Goal: Communication & Community: Answer question/provide support

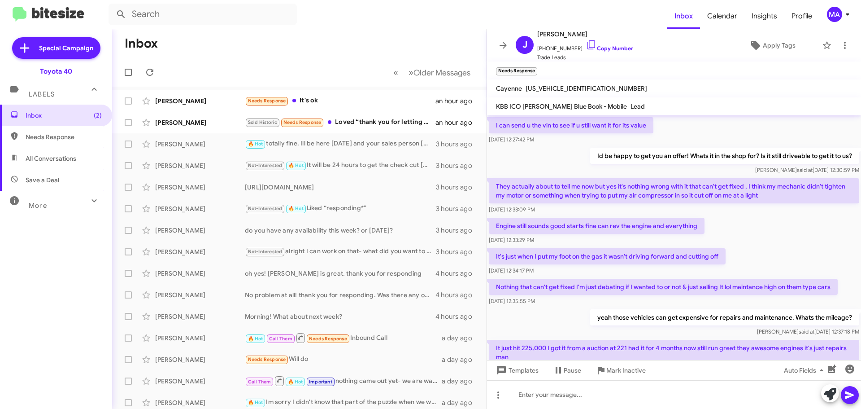
scroll to position [446, 0]
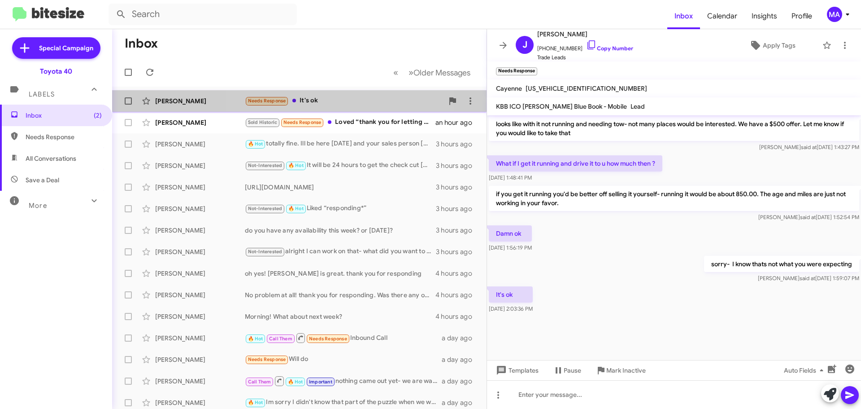
click at [306, 103] on div "Needs Response It's ok" at bounding box center [344, 101] width 199 height 10
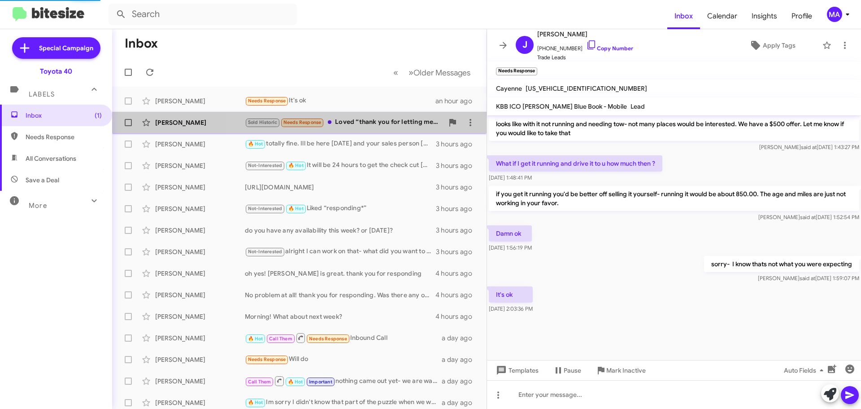
click at [367, 121] on div "Sold Historic Needs Response Loved “thank you for letting me know. I put update…" at bounding box center [344, 122] width 199 height 10
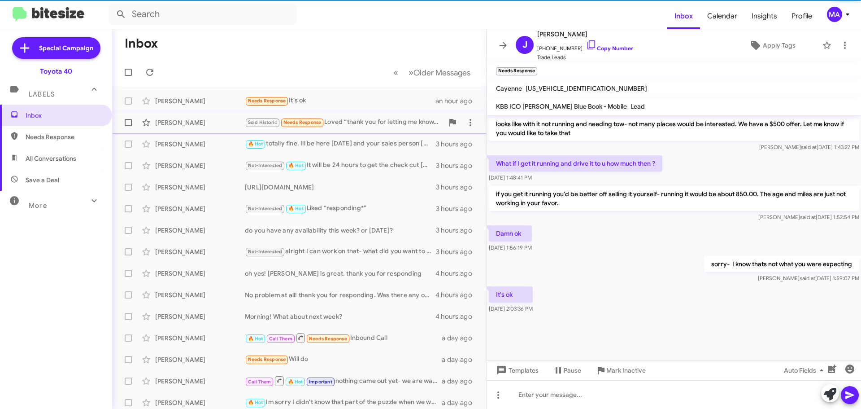
scroll to position [111, 0]
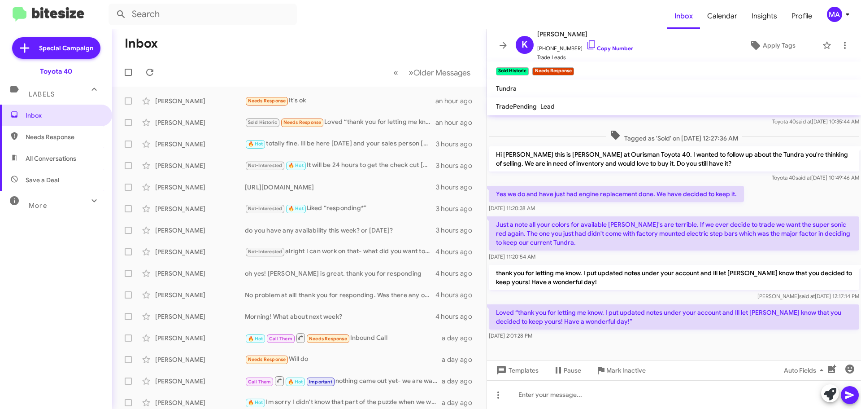
click at [62, 142] on span "Needs Response" at bounding box center [56, 137] width 112 height 22
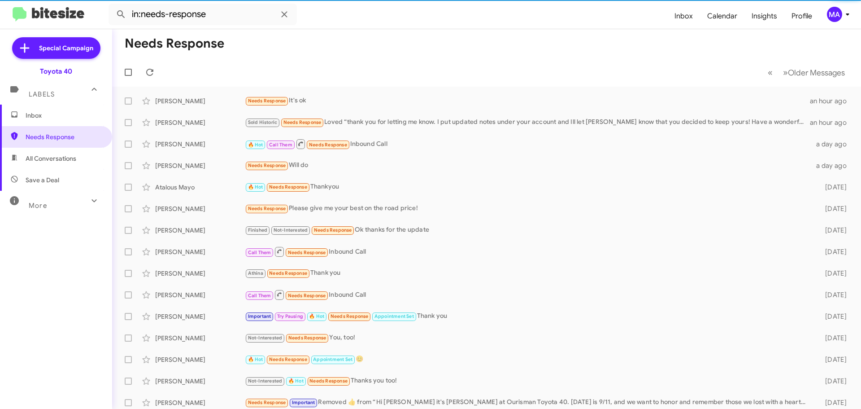
click at [62, 156] on span "All Conversations" at bounding box center [51, 158] width 51 height 9
type input "in:all-conversations"
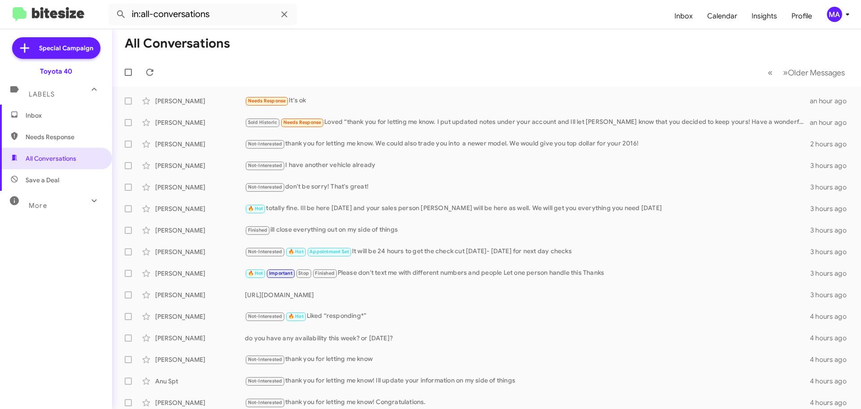
click at [48, 109] on span "Inbox" at bounding box center [56, 116] width 112 height 22
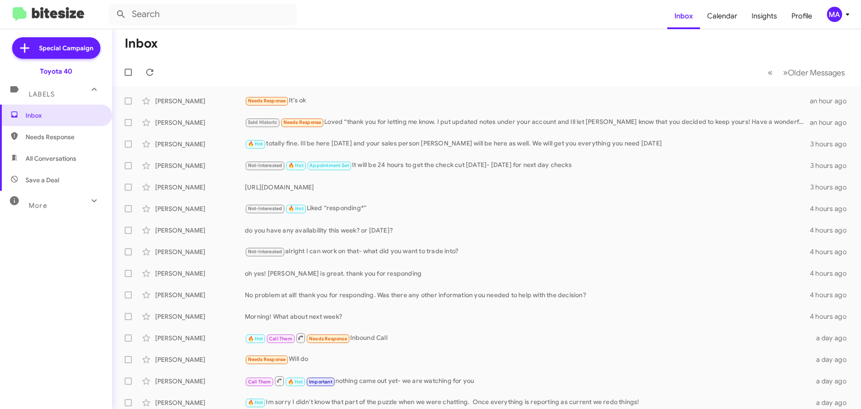
click at [70, 137] on span "Needs Response" at bounding box center [64, 136] width 76 height 9
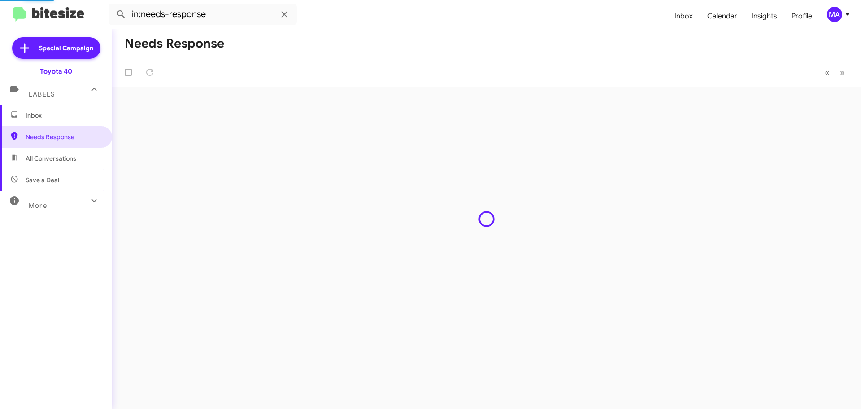
click at [74, 156] on span "All Conversations" at bounding box center [51, 158] width 51 height 9
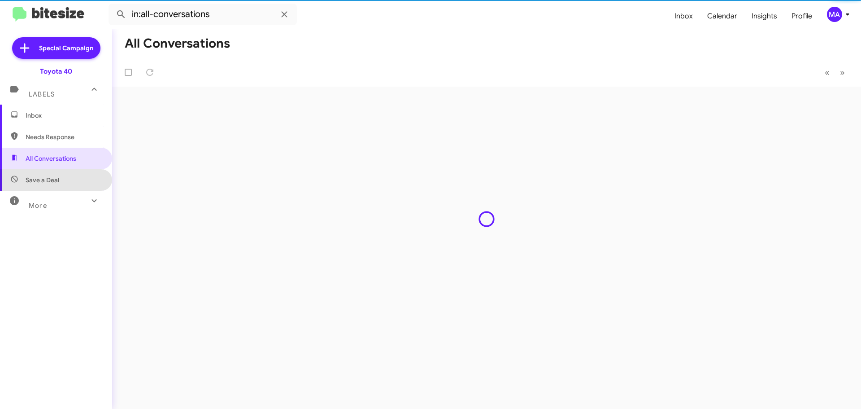
click at [70, 175] on span "Save a Deal" at bounding box center [56, 180] width 112 height 22
type input "in:not-interested"
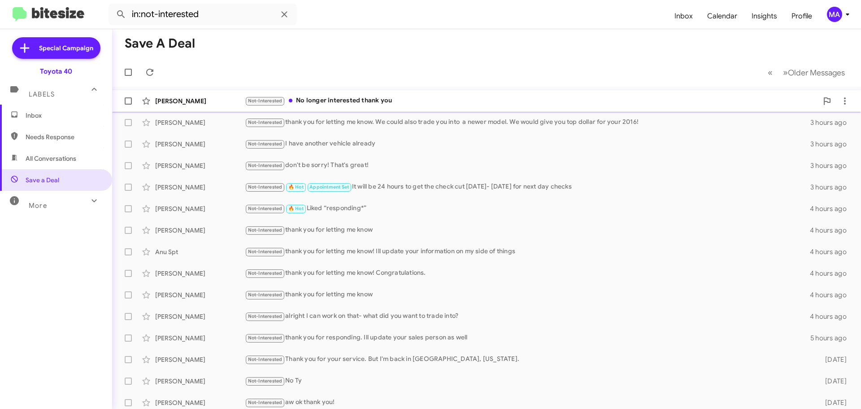
click at [359, 102] on div "Not-Interested No longer interested thank you" at bounding box center [531, 101] width 573 height 10
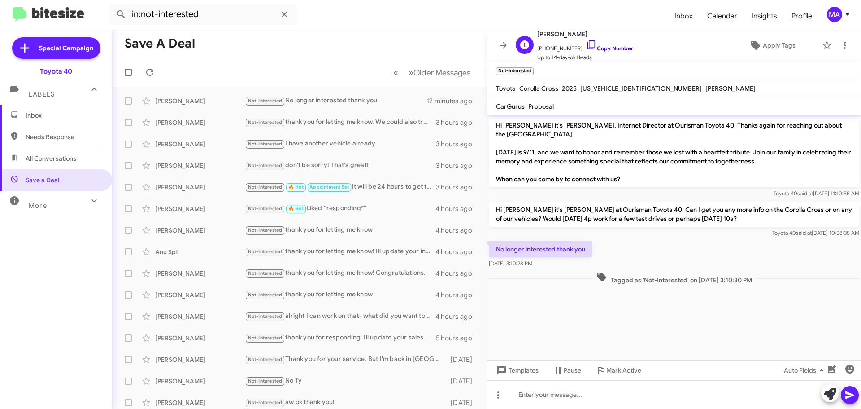
click at [609, 51] on link "Copy Number" at bounding box center [609, 48] width 47 height 7
click at [608, 48] on link "Copy Number" at bounding box center [609, 48] width 47 height 7
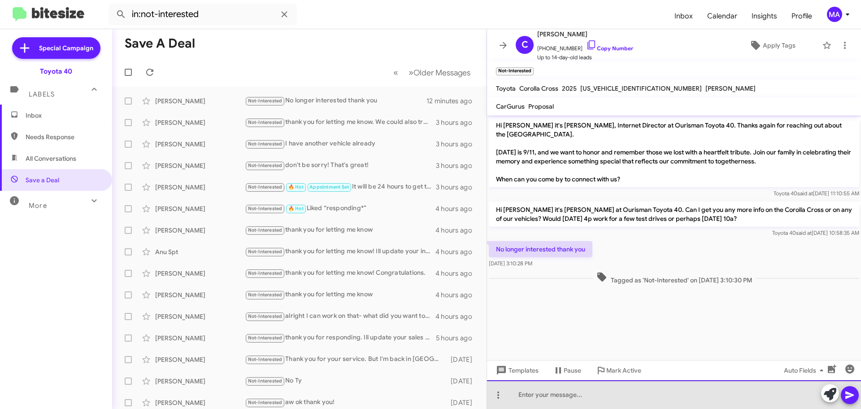
click at [597, 396] on div at bounding box center [674, 394] width 374 height 29
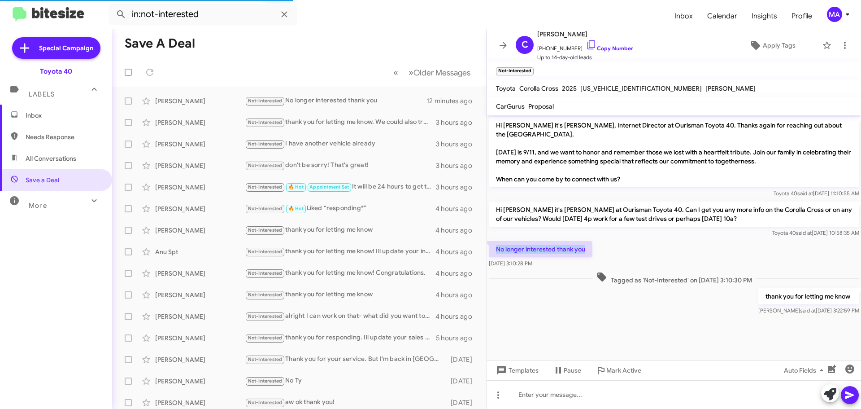
drag, startPoint x: 592, startPoint y: 248, endPoint x: 492, endPoint y: 251, distance: 100.1
click at [492, 251] on p "No longer interested thank you" at bounding box center [541, 249] width 104 height 16
copy p "No longer interested thank you"
click at [58, 111] on span "Inbox" at bounding box center [64, 115] width 76 height 9
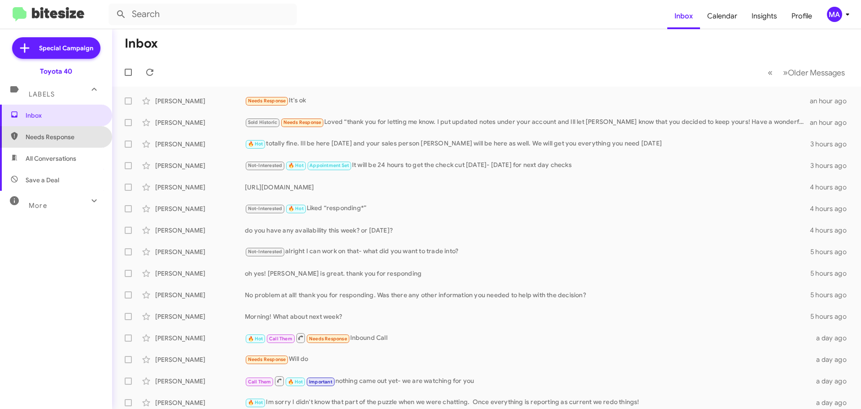
click at [70, 135] on span "Needs Response" at bounding box center [64, 136] width 76 height 9
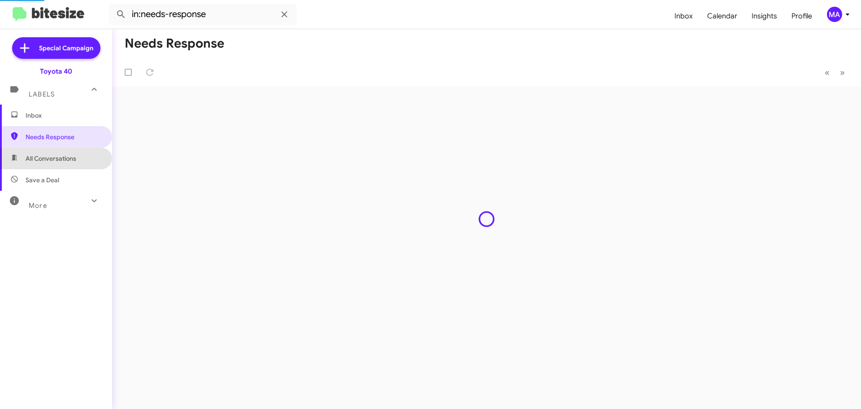
click at [70, 161] on span "All Conversations" at bounding box center [51, 158] width 51 height 9
type input "in:all-conversations"
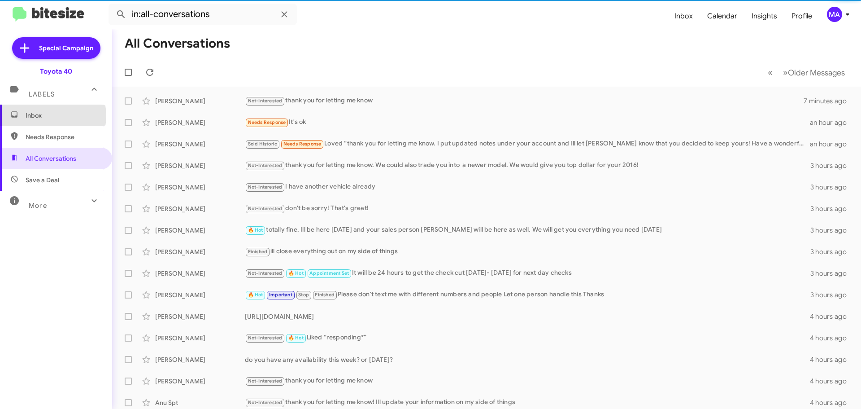
click at [46, 116] on span "Inbox" at bounding box center [64, 115] width 76 height 9
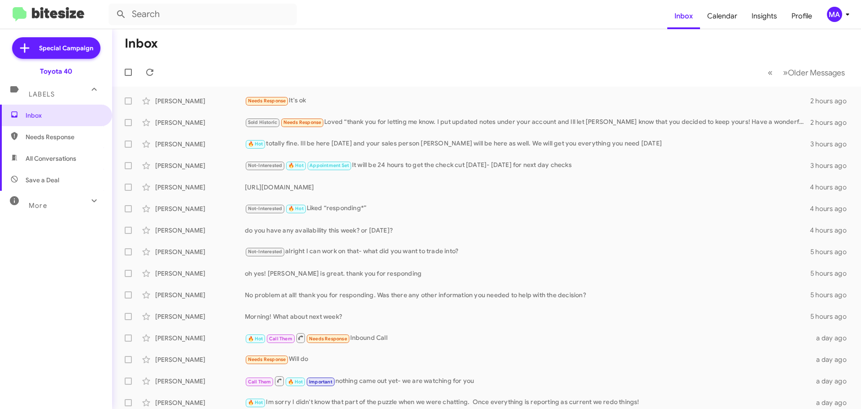
drag, startPoint x: 68, startPoint y: 136, endPoint x: 68, endPoint y: 146, distance: 9.9
click at [68, 136] on span "Needs Response" at bounding box center [64, 136] width 76 height 9
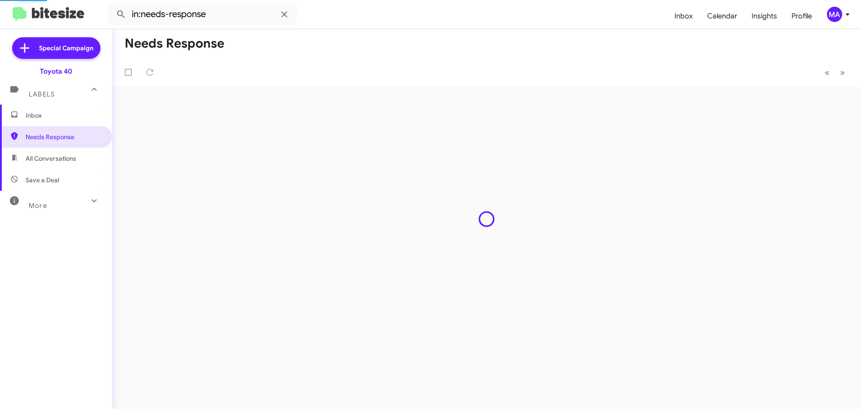
drag, startPoint x: 67, startPoint y: 159, endPoint x: 67, endPoint y: 170, distance: 10.8
click at [67, 159] on span "All Conversations" at bounding box center [51, 158] width 51 height 9
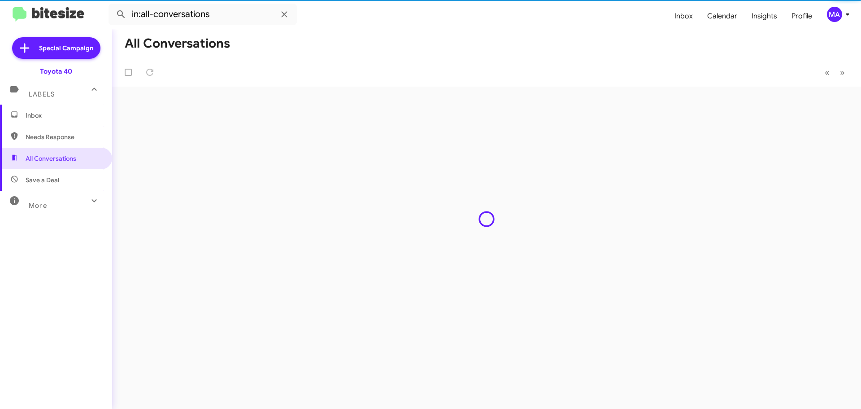
click at [67, 180] on span "Save a Deal" at bounding box center [56, 180] width 112 height 22
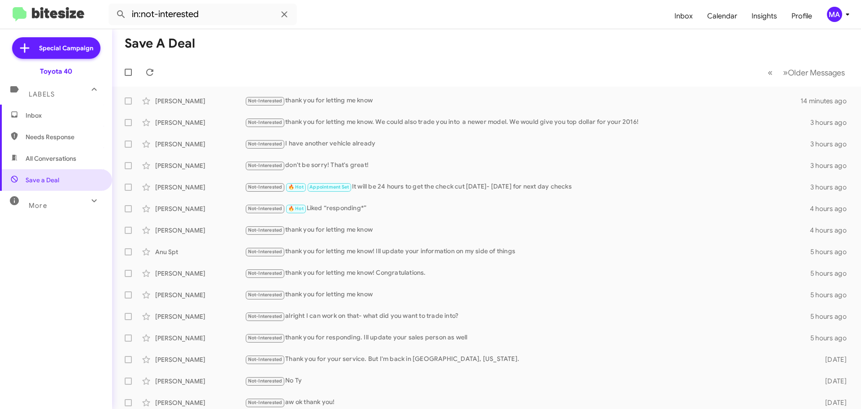
click at [62, 160] on span "All Conversations" at bounding box center [51, 158] width 51 height 9
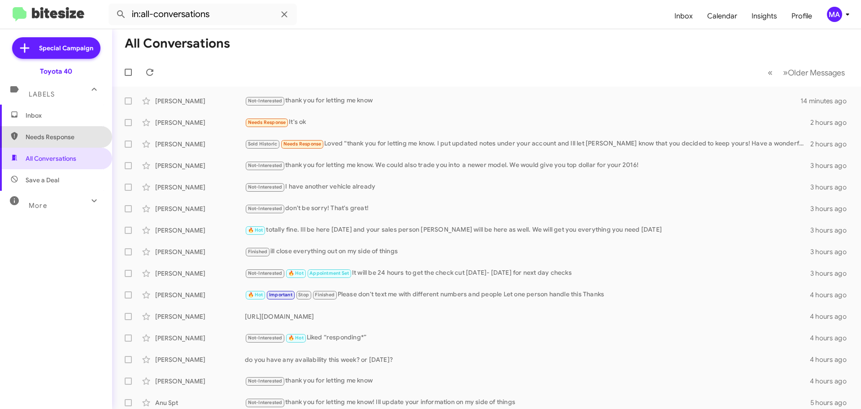
click at [58, 145] on span "Needs Response" at bounding box center [56, 137] width 112 height 22
type input "in:needs-response"
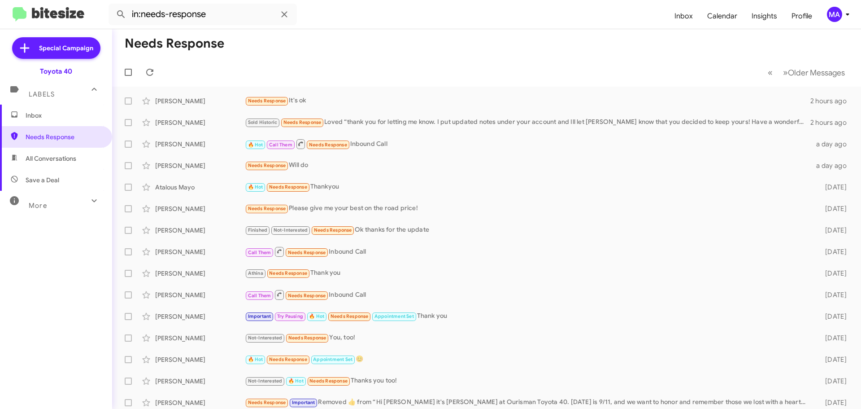
click at [44, 117] on span "Inbox" at bounding box center [64, 115] width 76 height 9
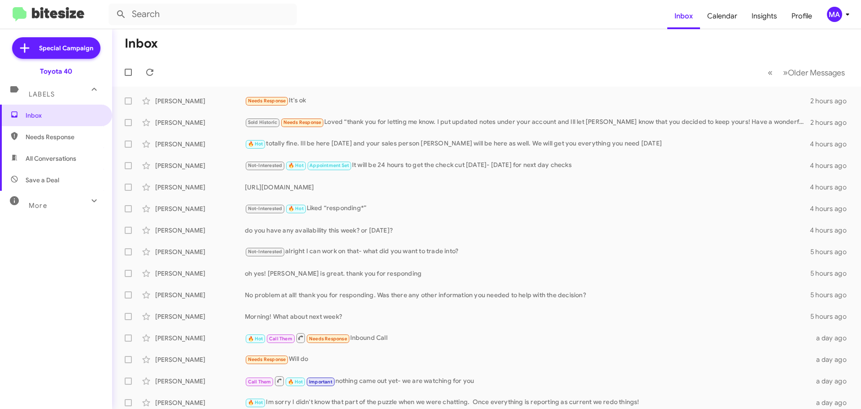
click at [60, 176] on span "Save a Deal" at bounding box center [56, 180] width 112 height 22
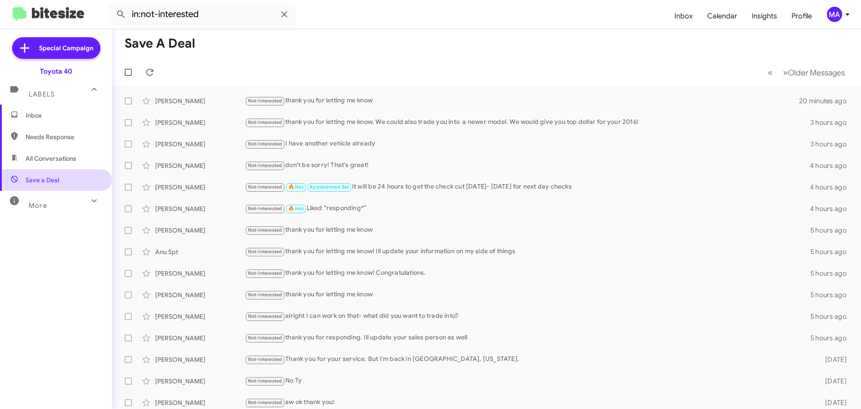
click at [61, 170] on span "Save a Deal" at bounding box center [56, 180] width 112 height 22
click at [61, 166] on span "All Conversations" at bounding box center [56, 159] width 112 height 22
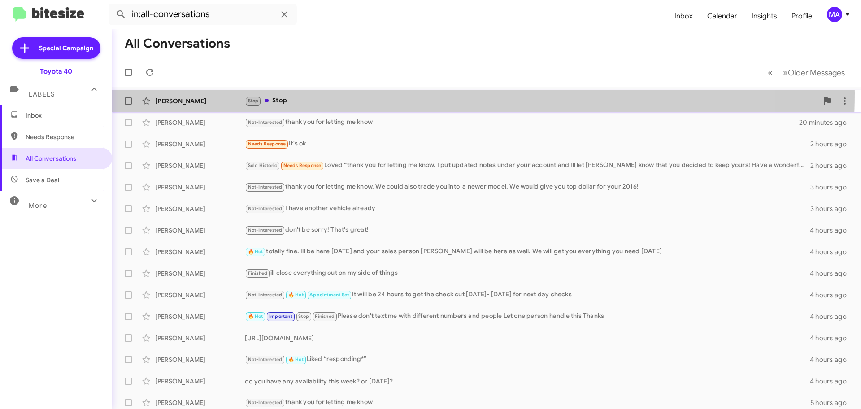
click at [302, 93] on div "[PERSON_NAME] Stop Stop 4 minutes ago" at bounding box center [486, 101] width 735 height 18
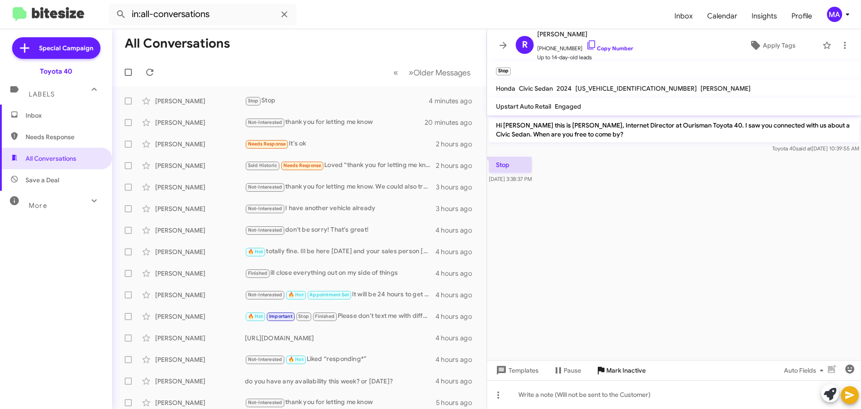
click at [628, 366] on span "Mark Inactive" at bounding box center [625, 370] width 39 height 16
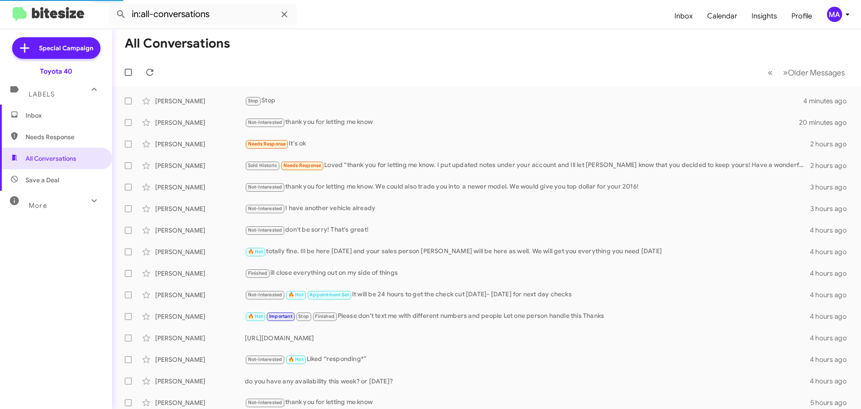
click at [73, 130] on span "Needs Response" at bounding box center [56, 137] width 112 height 22
type input "in:needs-response"
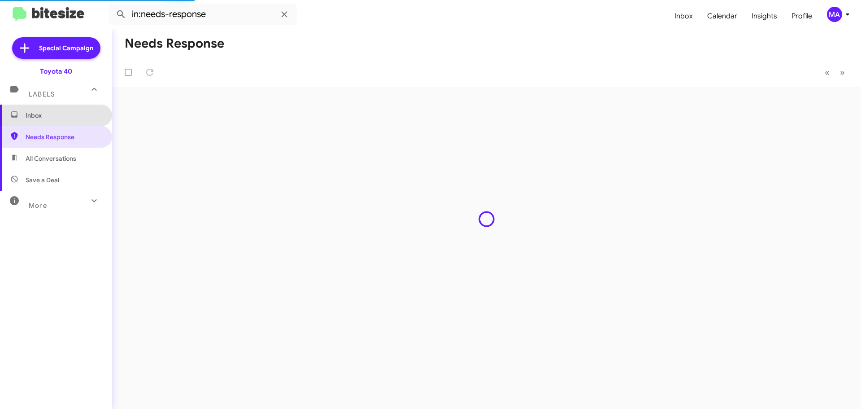
click at [56, 116] on span "Inbox" at bounding box center [64, 115] width 76 height 9
